Goal: Task Accomplishment & Management: Use online tool/utility

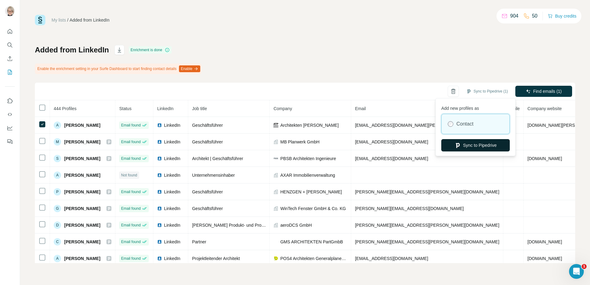
click at [474, 142] on button "Sync to Pipedrive" at bounding box center [475, 145] width 69 height 12
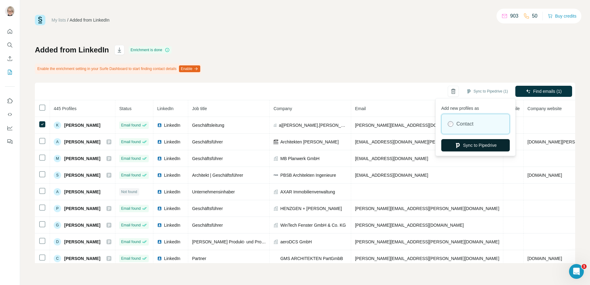
click at [471, 145] on button "Sync to Pipedrive" at bounding box center [475, 145] width 69 height 12
